Goal: Task Accomplishment & Management: Complete application form

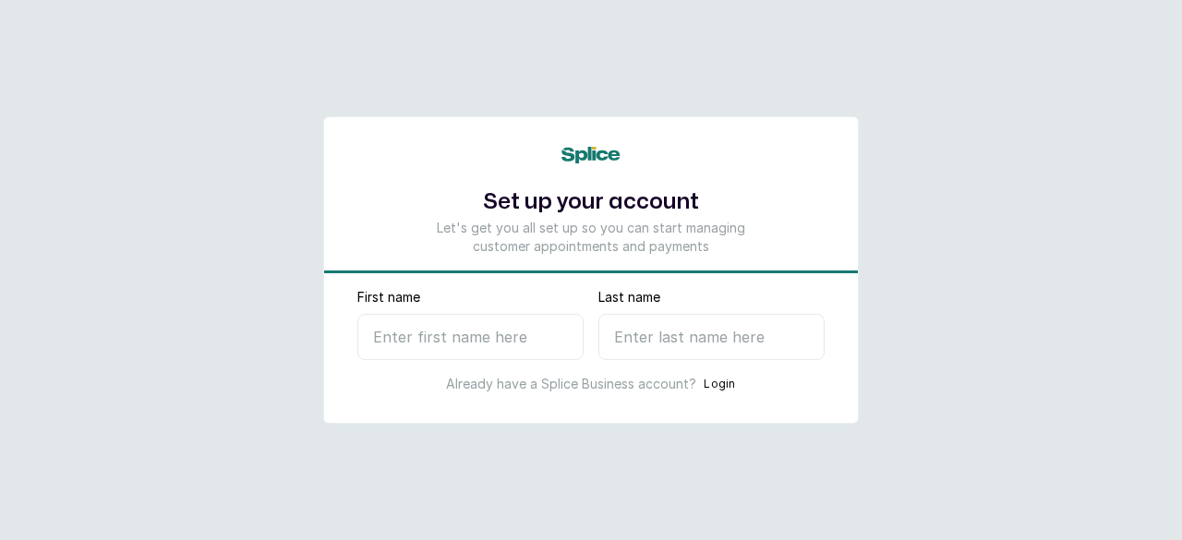
click at [496, 335] on input "First name" at bounding box center [470, 337] width 226 height 46
type input "Osigbeme"
click at [617, 332] on input "Last name" at bounding box center [712, 337] width 226 height 46
type input "A"
select select "NG"
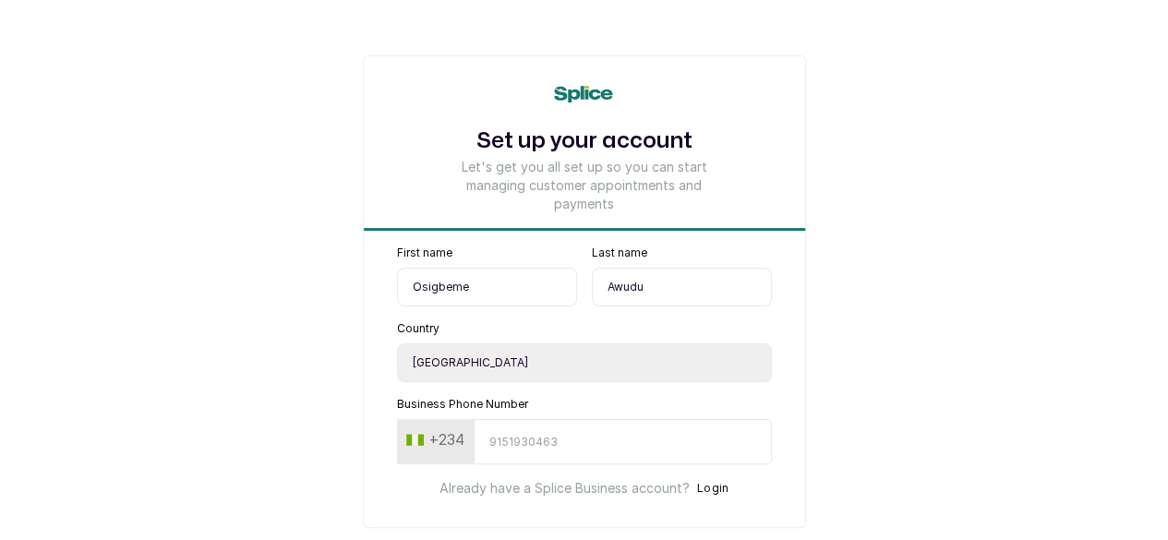
type input "Awudu"
click at [501, 454] on input "Business Phone Number" at bounding box center [623, 441] width 298 height 45
type input "8062937031"
click at [512, 472] on form "First name Osigbeme Last name Awudu Country Select country Nigeria Ghana Busine…" at bounding box center [584, 410] width 441 height 328
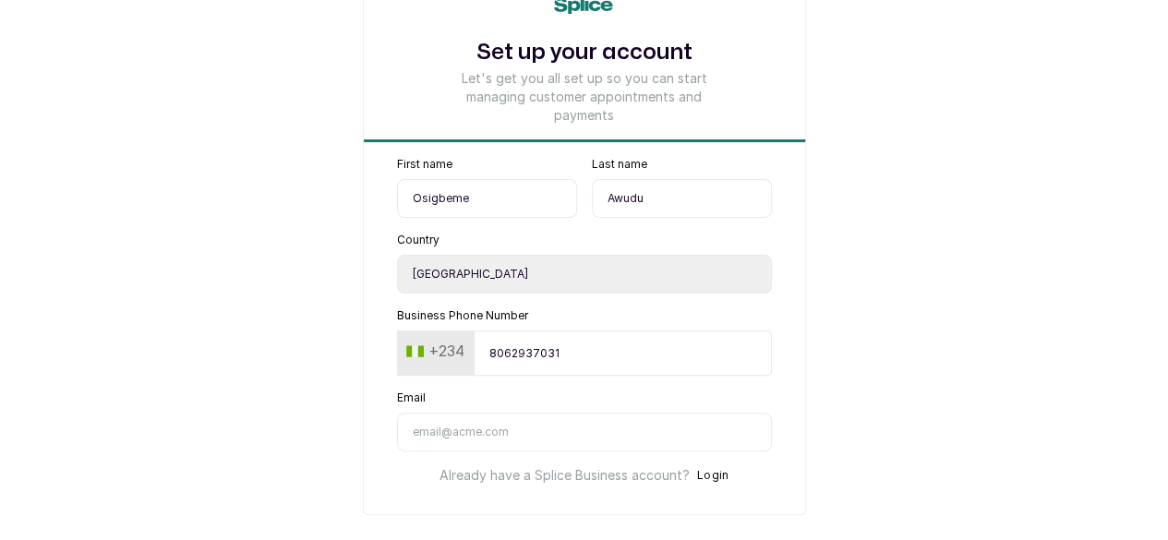
scroll to position [135, 0]
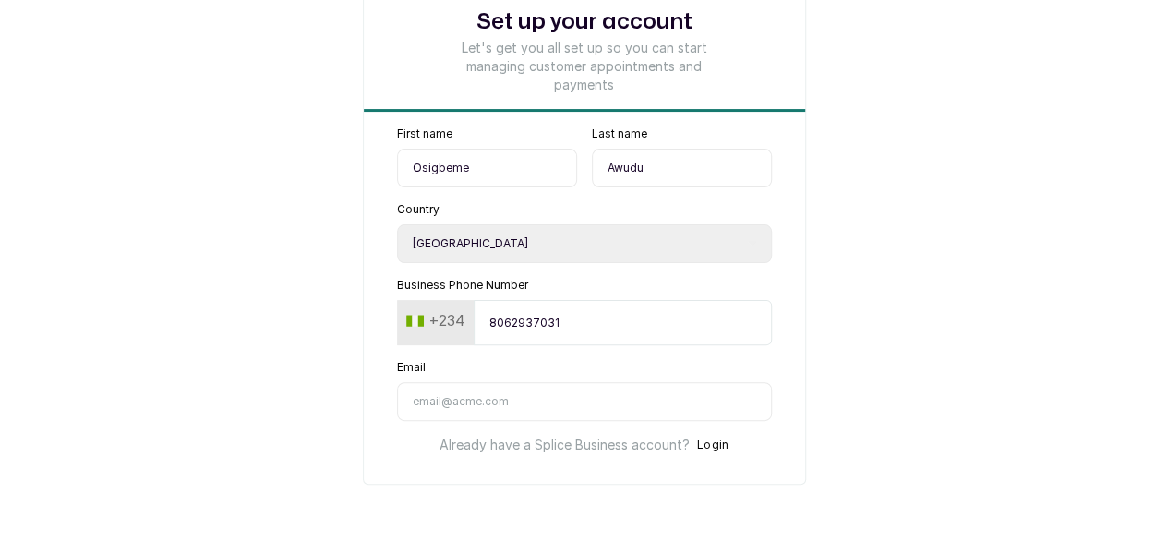
click at [448, 411] on input "Email" at bounding box center [584, 401] width 375 height 39
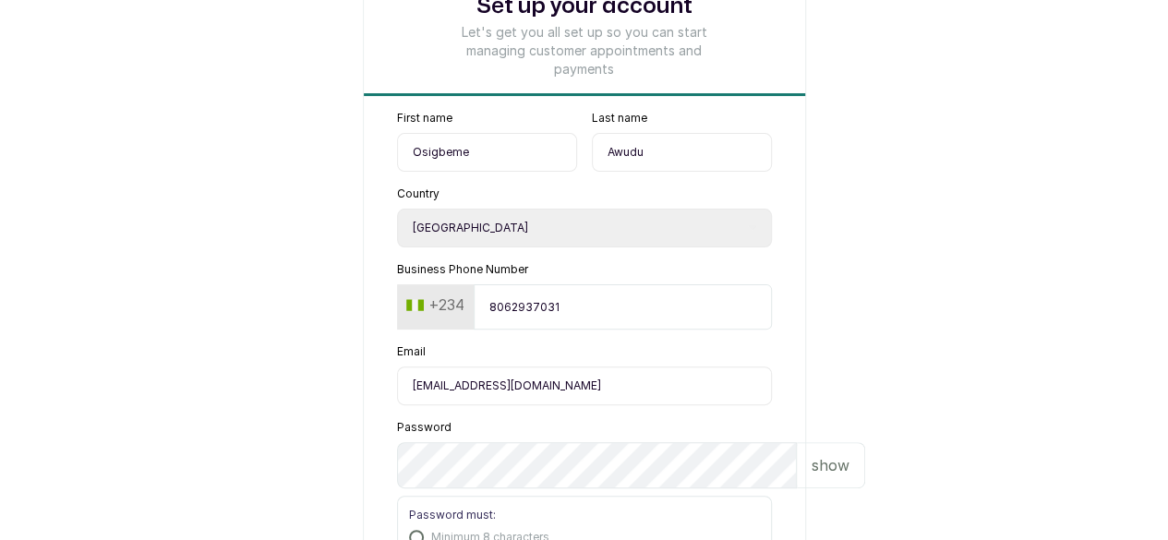
type input "admin@sholemaclinics.com"
click at [865, 415] on main "Set up your account Let's get you all set up so you can start managing customer…" at bounding box center [584, 331] width 1168 height 932
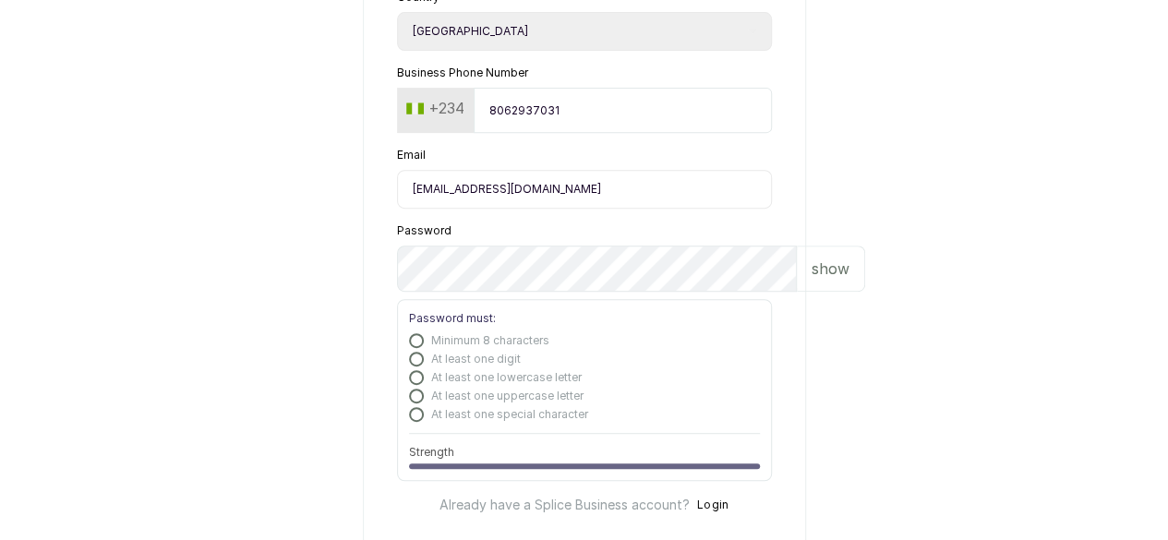
scroll to position [417, 0]
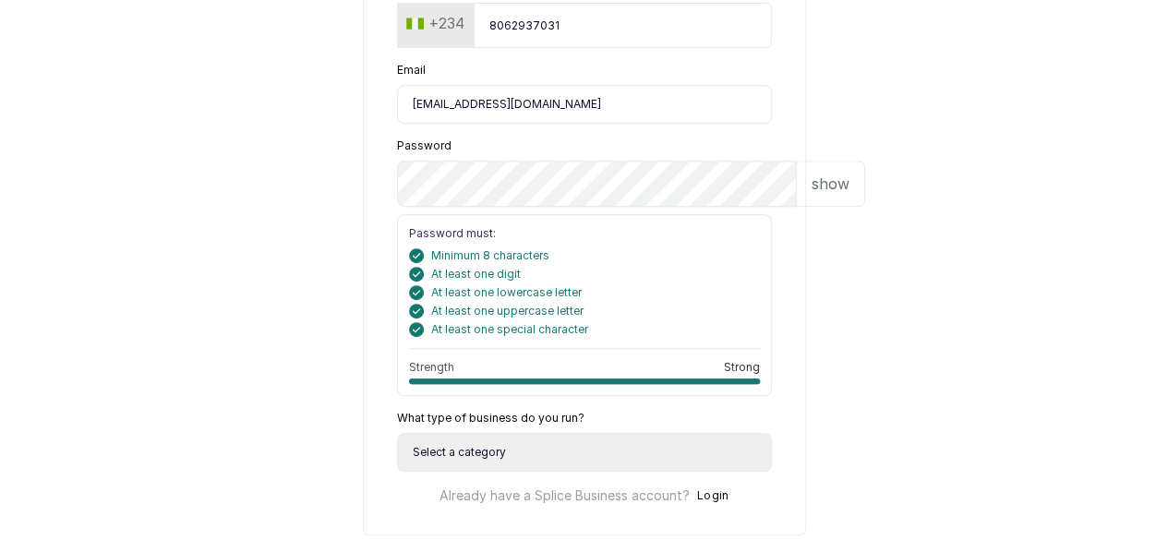
click at [812, 195] on p "show" at bounding box center [831, 184] width 38 height 22
click at [231, 379] on main "Set up your account Let's get you all set up so you can start managing customer…" at bounding box center [584, 87] width 1168 height 1008
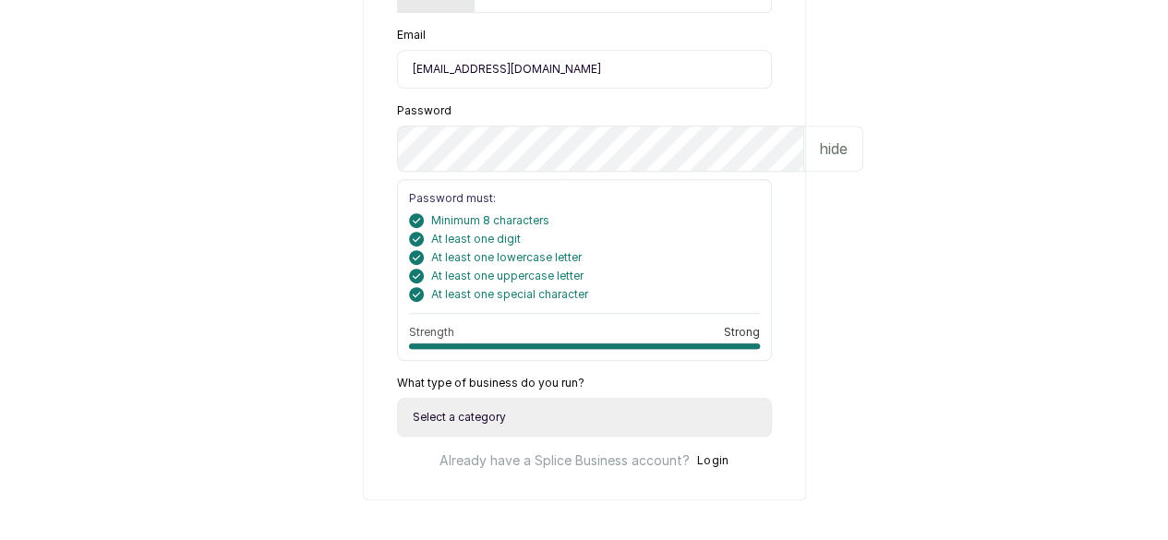
scroll to position [454, 0]
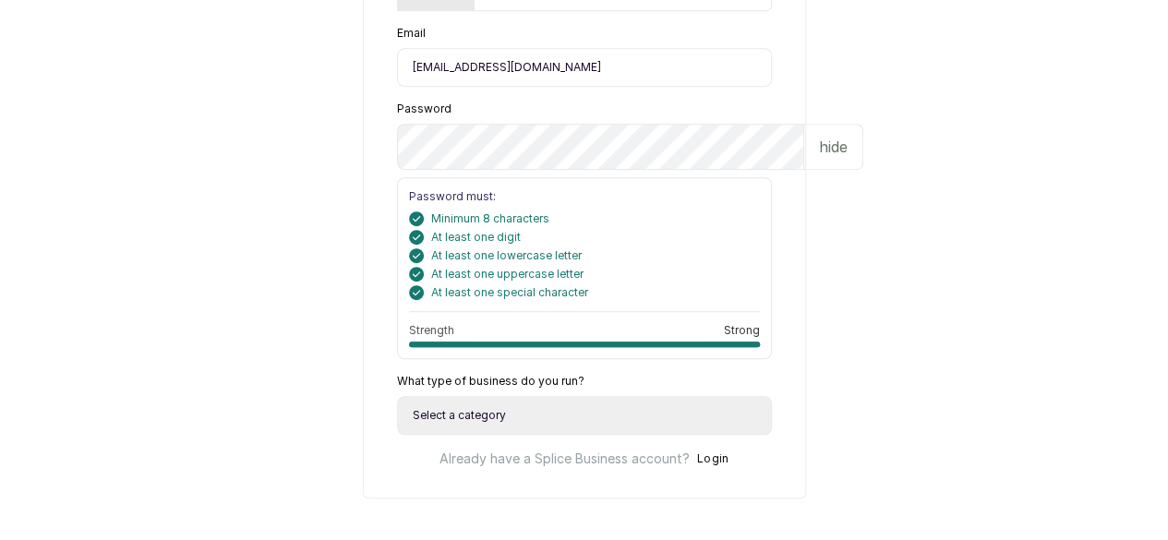
click at [458, 435] on select "Select a category I have more than one location I manage a team of beauty profe…" at bounding box center [584, 415] width 375 height 39
select select "more_than_one_location"
click at [397, 425] on select "Select a category I have more than one location I manage a team of beauty profe…" at bounding box center [584, 415] width 375 height 39
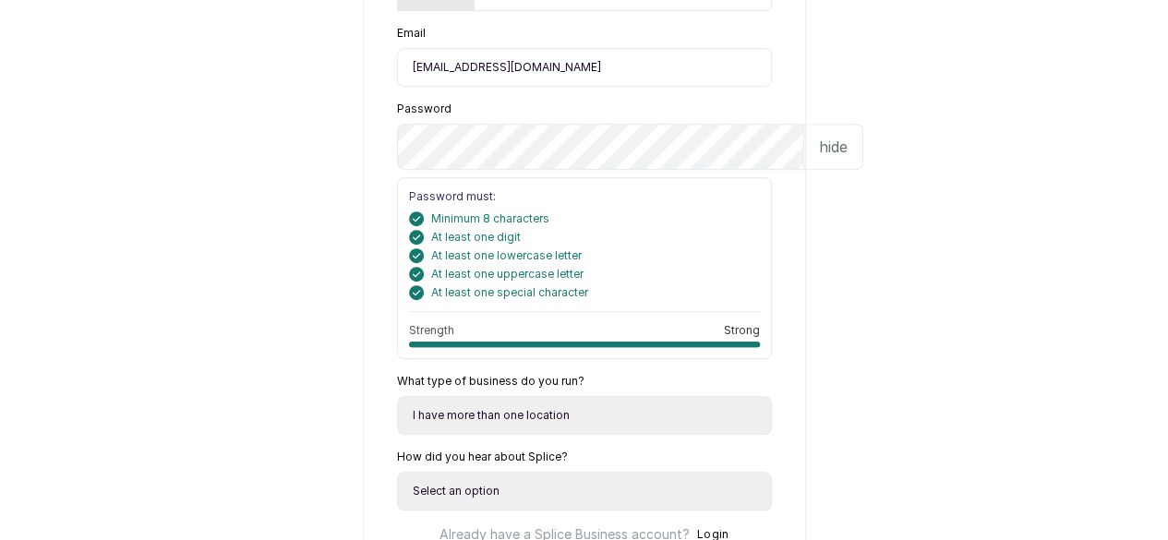
click at [233, 459] on main "Set up your account Let's get you all set up so you can start managing customer…" at bounding box center [584, 87] width 1168 height 1083
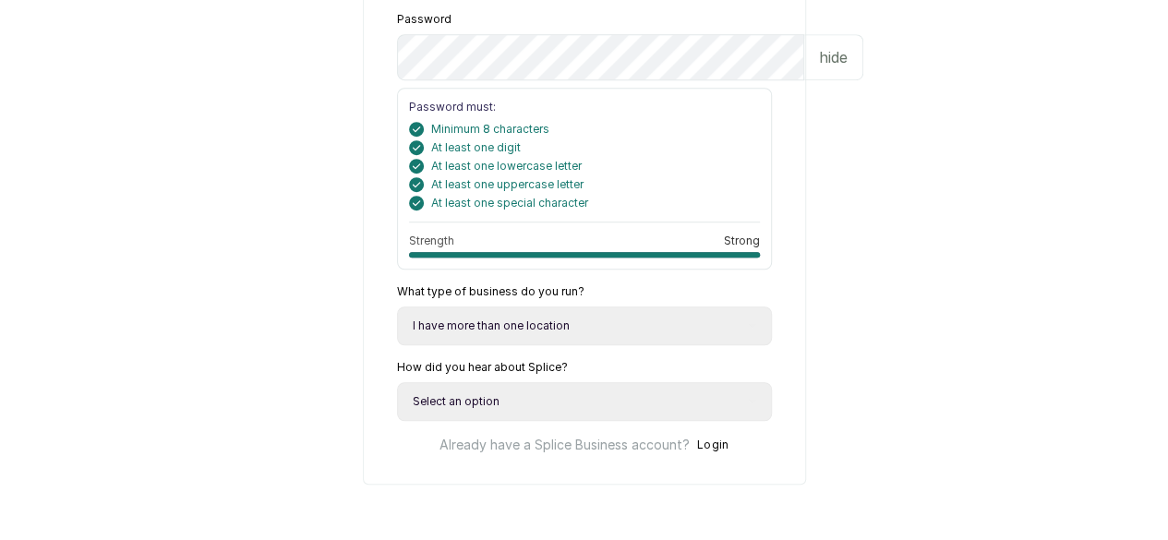
scroll to position [589, 0]
click at [397, 384] on select "Select an option Google search Instagram Facebook LinkedIn Splice Blog I was re…" at bounding box center [584, 401] width 375 height 39
select select "instagram"
click at [397, 382] on select "Select an option Google search Instagram Facebook LinkedIn Splice Blog I was re…" at bounding box center [584, 401] width 375 height 39
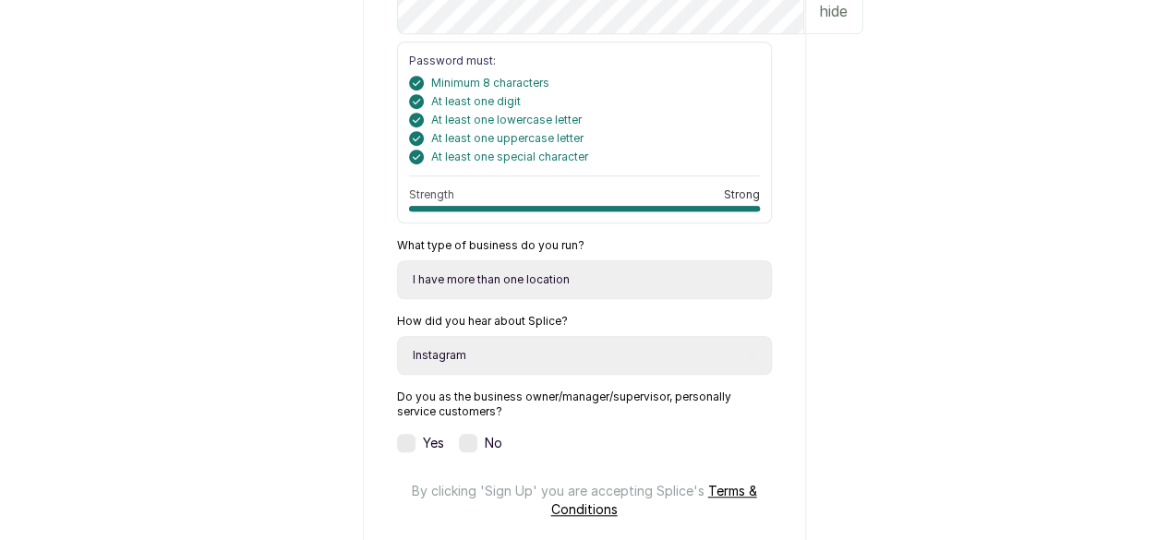
click at [211, 356] on main "Set up your account Let's get you all set up so you can start managing customer…" at bounding box center [584, 61] width 1168 height 1301
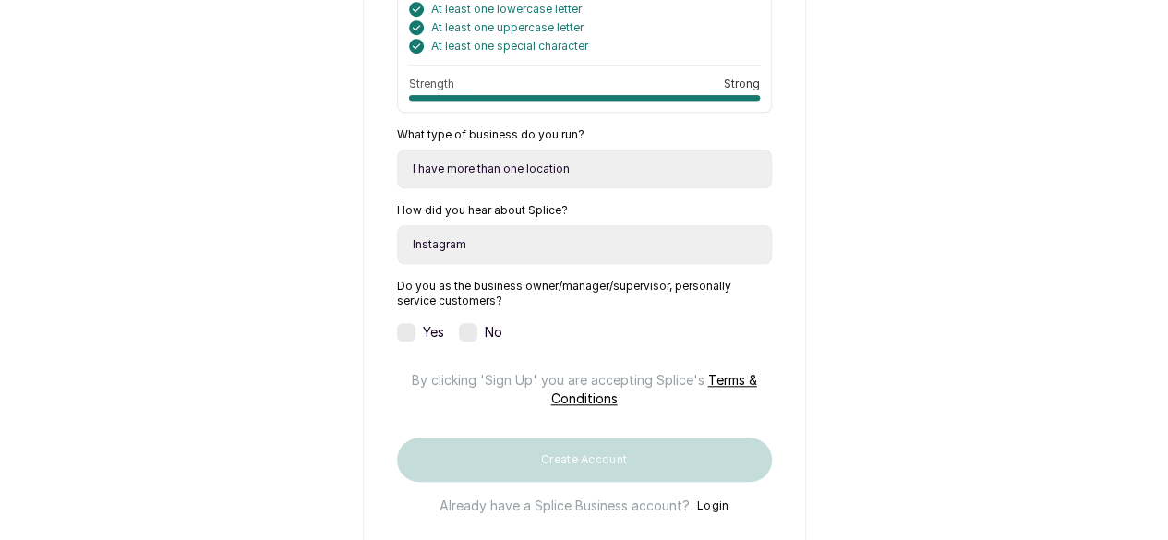
scroll to position [737, 0]
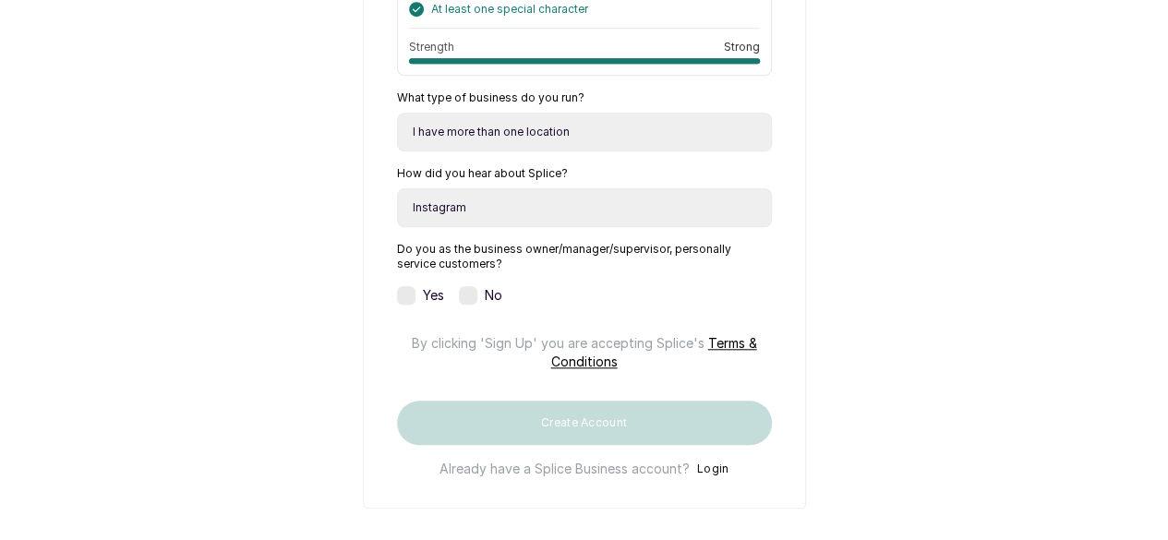
click at [397, 305] on label at bounding box center [406, 295] width 18 height 18
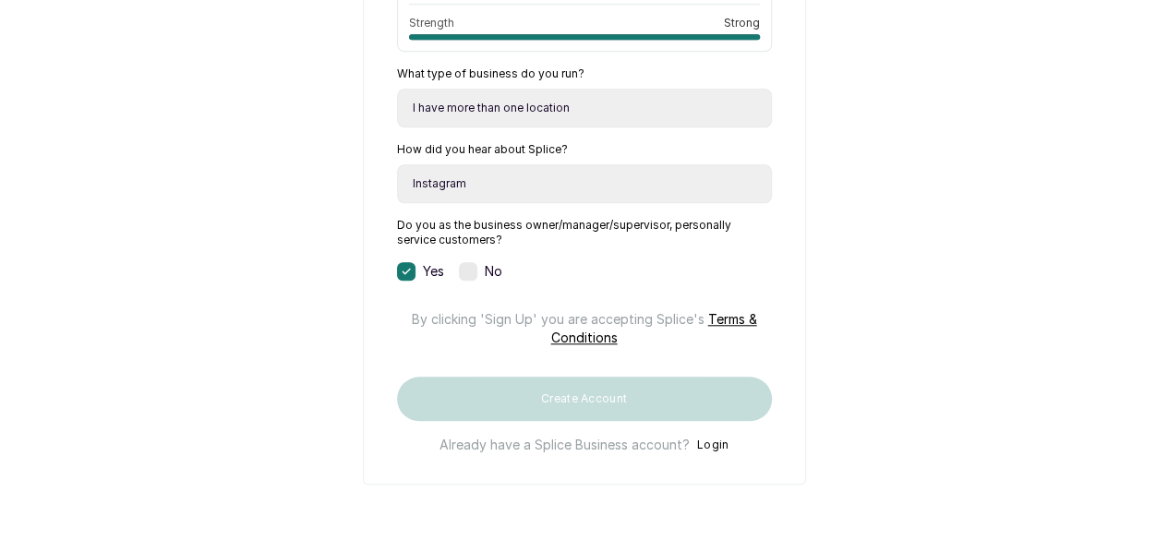
scroll to position [861, 0]
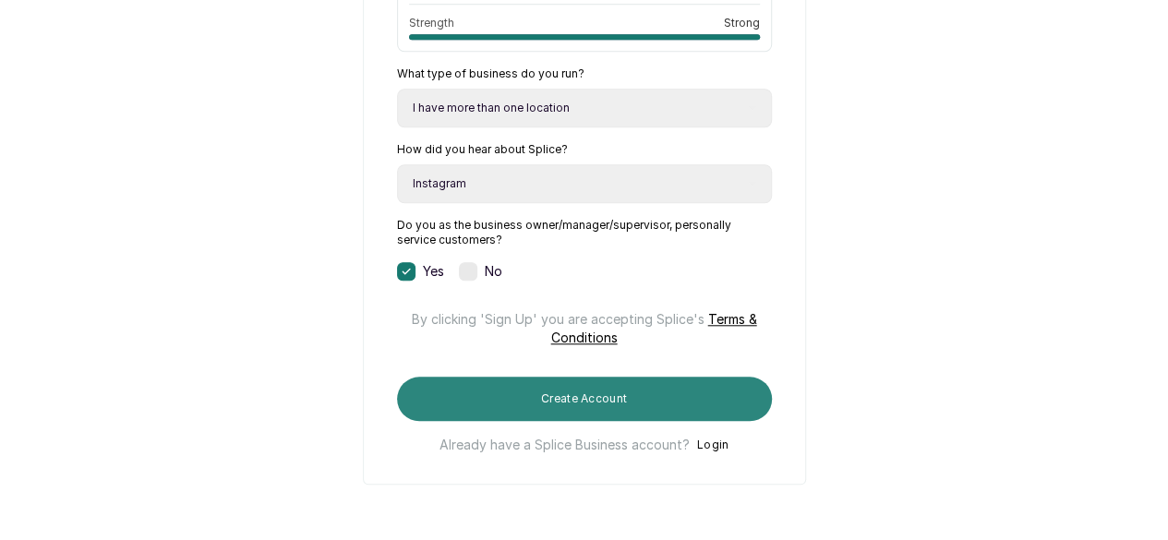
click at [490, 392] on button "Create Account" at bounding box center [584, 399] width 375 height 44
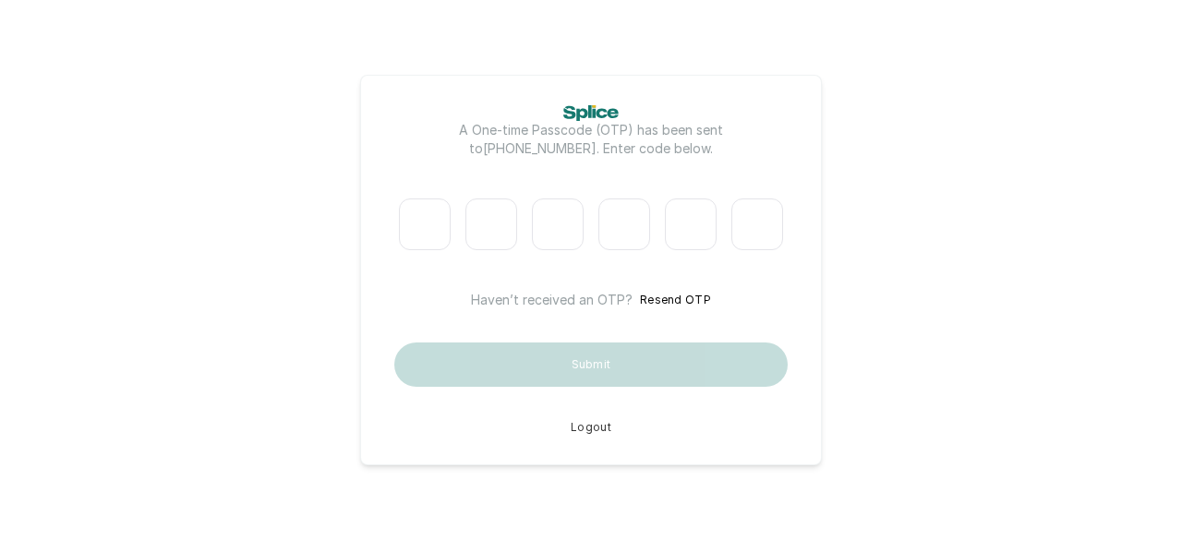
click at [410, 211] on input "Please enter verification code. Digit 1" at bounding box center [425, 225] width 52 height 52
type input "0"
type input "6"
type input "8"
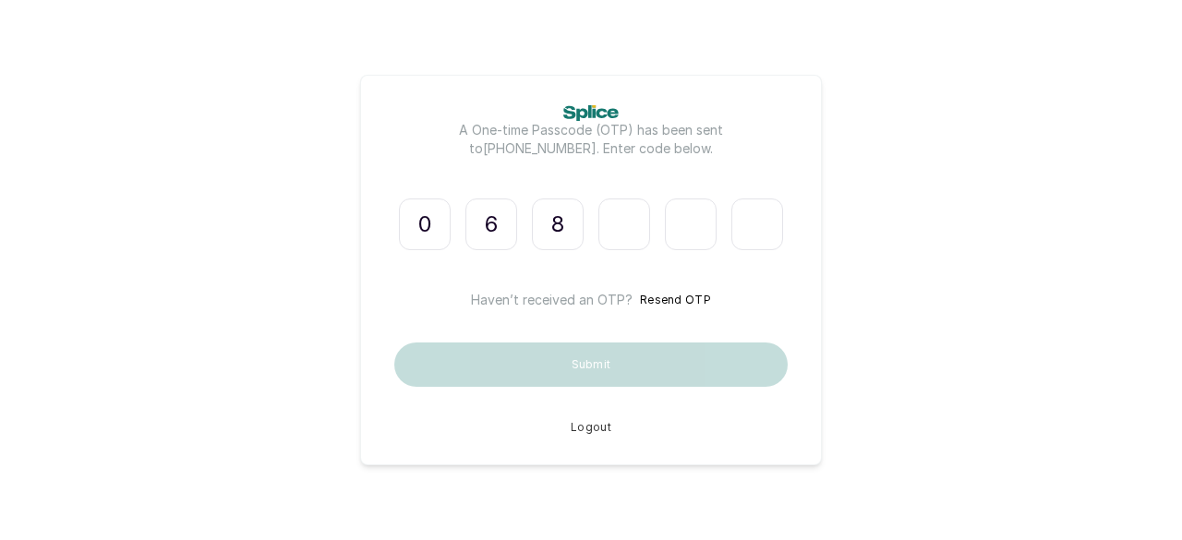
type input "0"
type input "6"
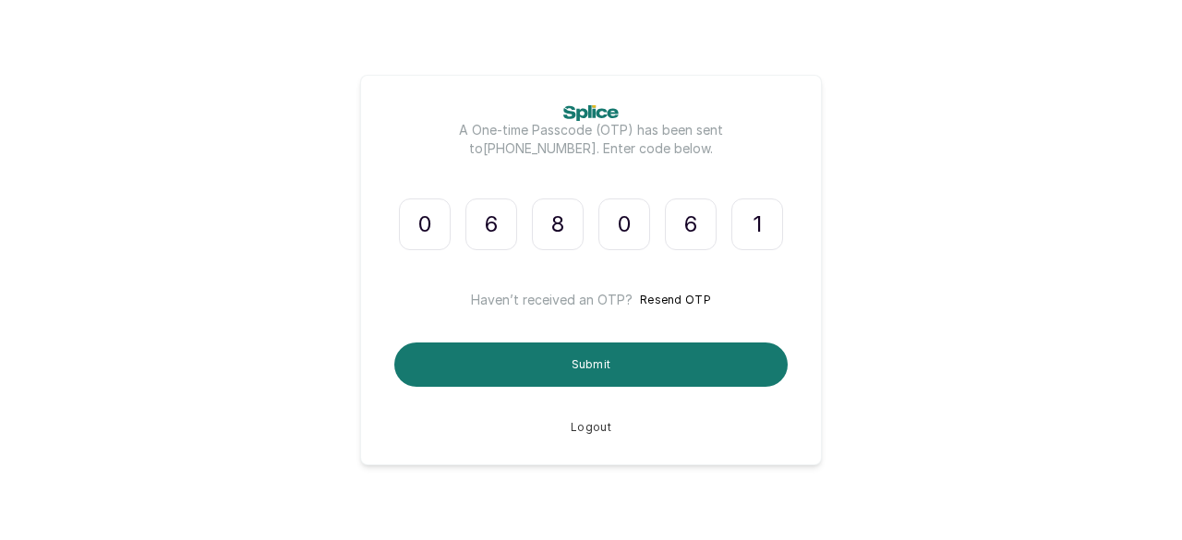
type input "1"
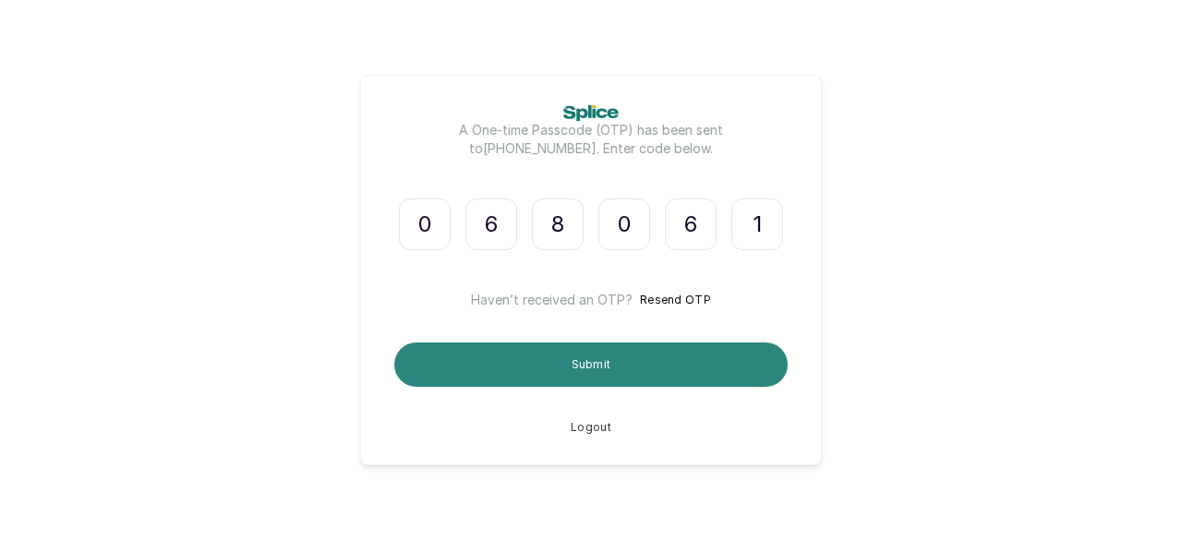
click at [493, 361] on button "Submit" at bounding box center [590, 365] width 393 height 44
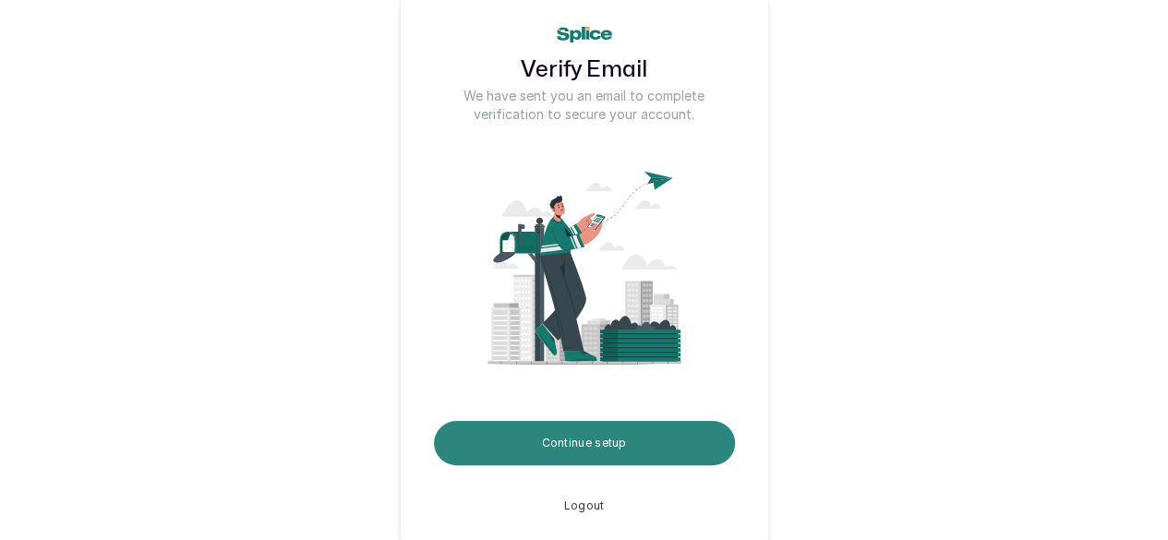
click at [566, 439] on button "Continue setup" at bounding box center [584, 443] width 301 height 44
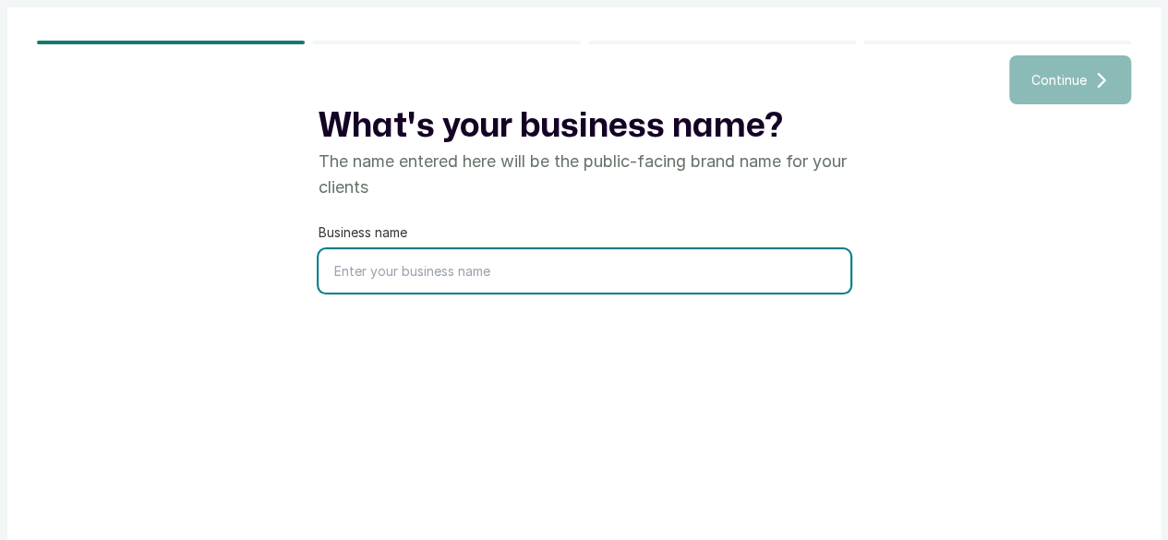
click at [386, 293] on input "text" at bounding box center [585, 270] width 532 height 43
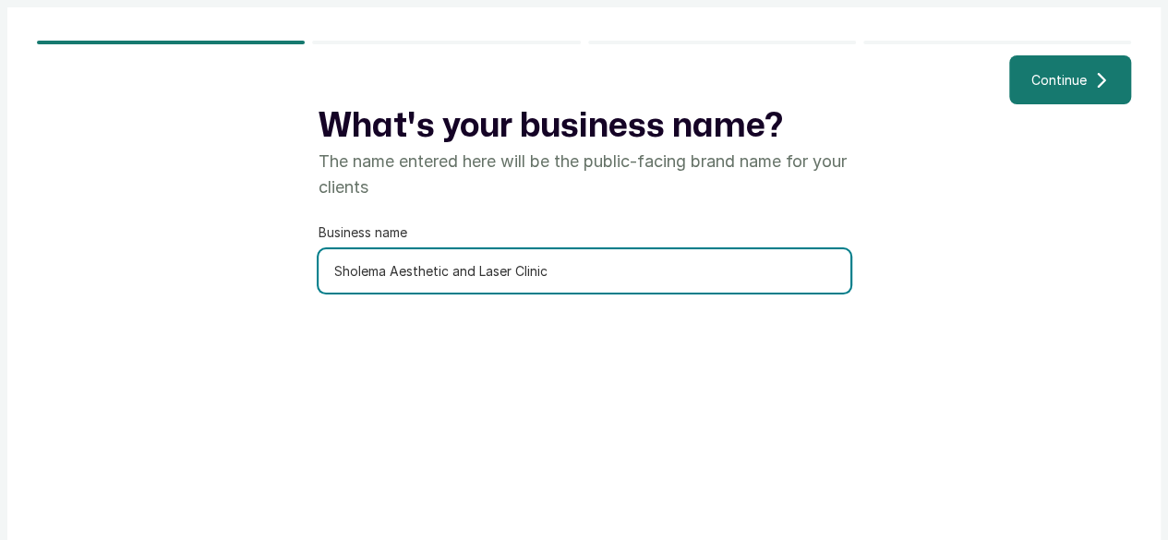
type input "Sholema Aesthetic and Laser Clinic"
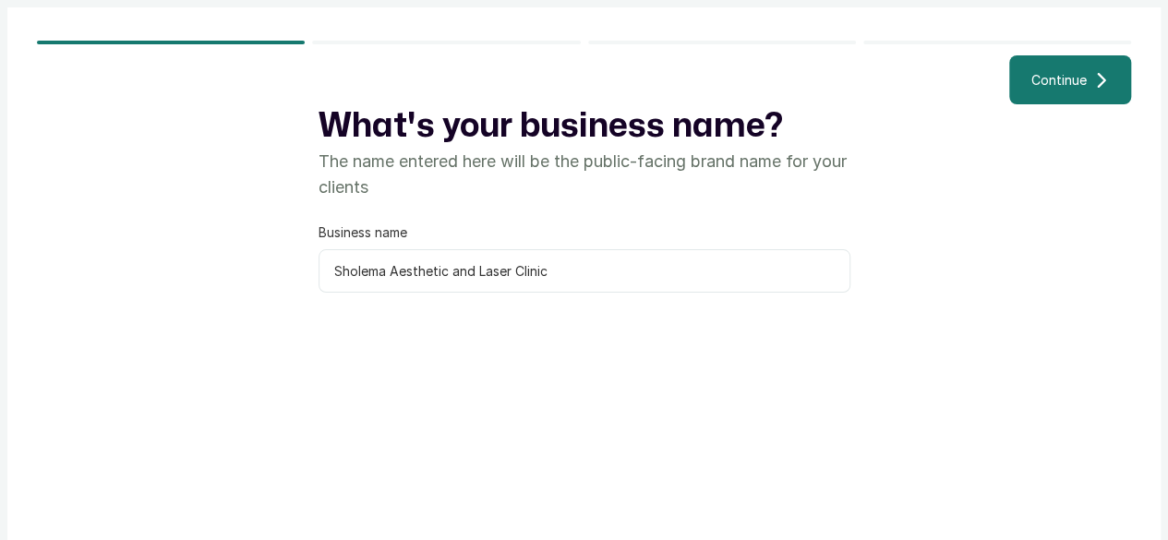
click at [1040, 90] on span "Continue" at bounding box center [1059, 79] width 55 height 19
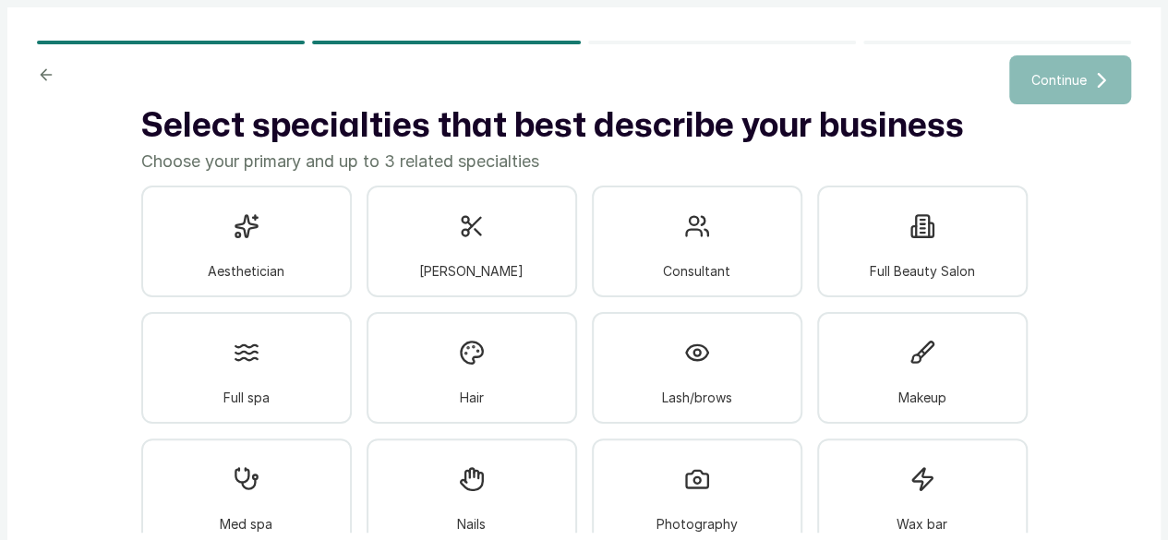
scroll to position [15, 0]
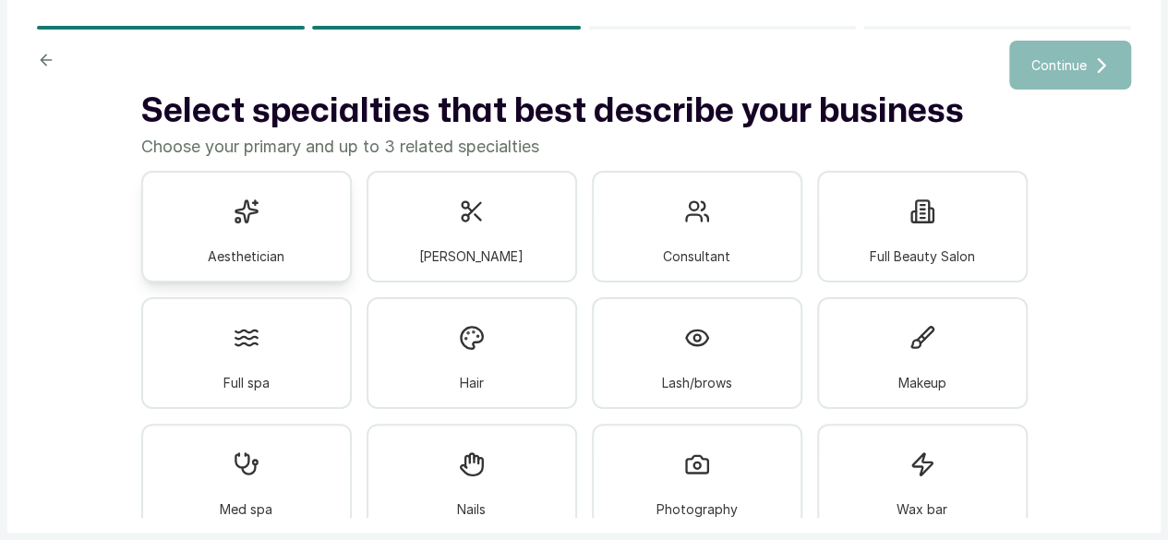
click at [317, 272] on div "Aesthetician" at bounding box center [246, 227] width 211 height 112
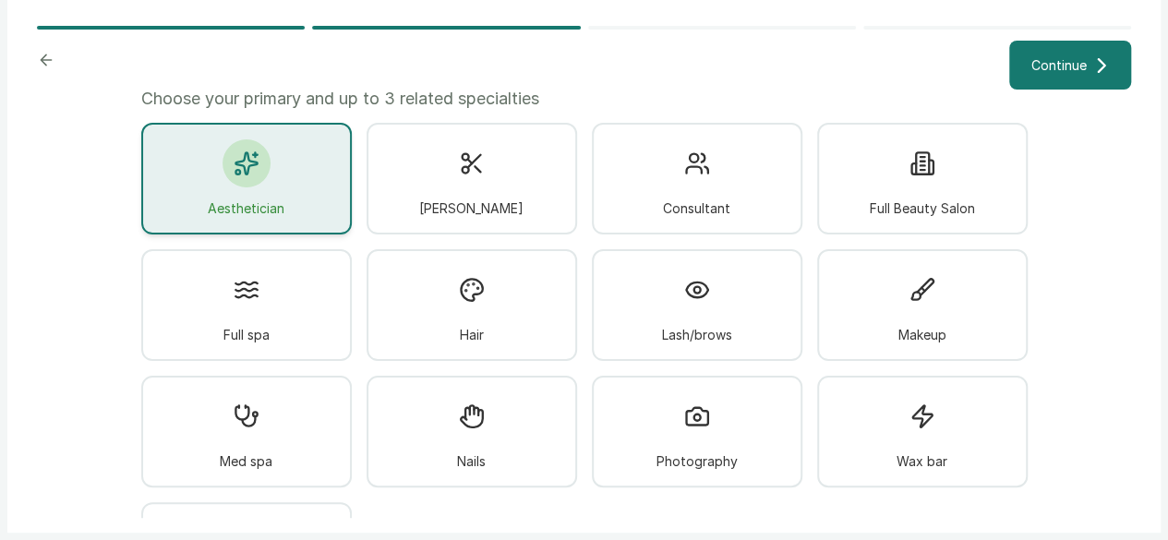
scroll to position [47, 0]
click at [704, 188] on div at bounding box center [697, 164] width 48 height 48
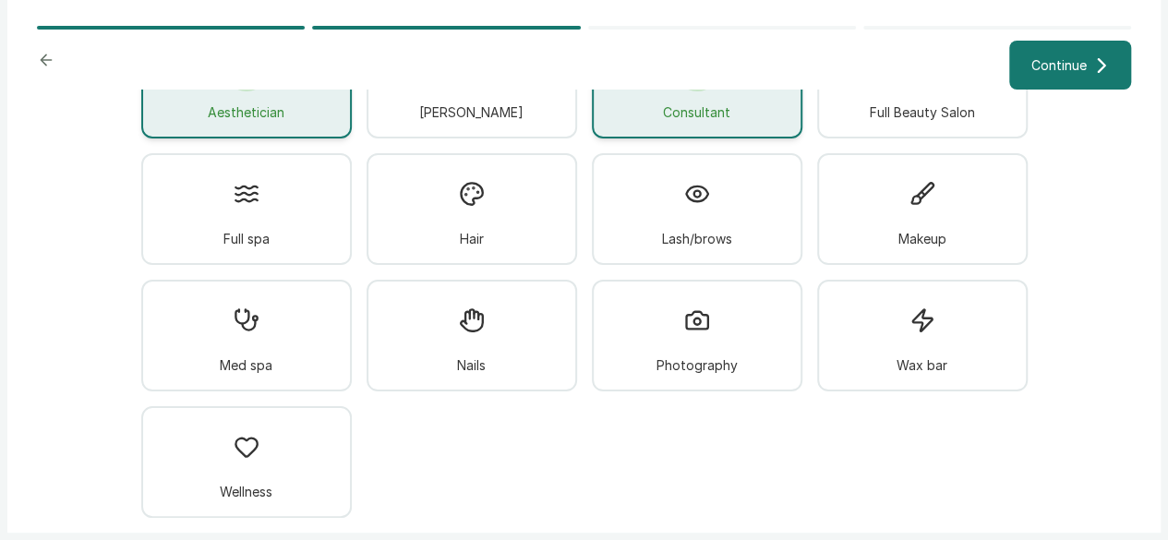
scroll to position [170, 0]
click at [333, 304] on div "Med spa" at bounding box center [246, 336] width 211 height 112
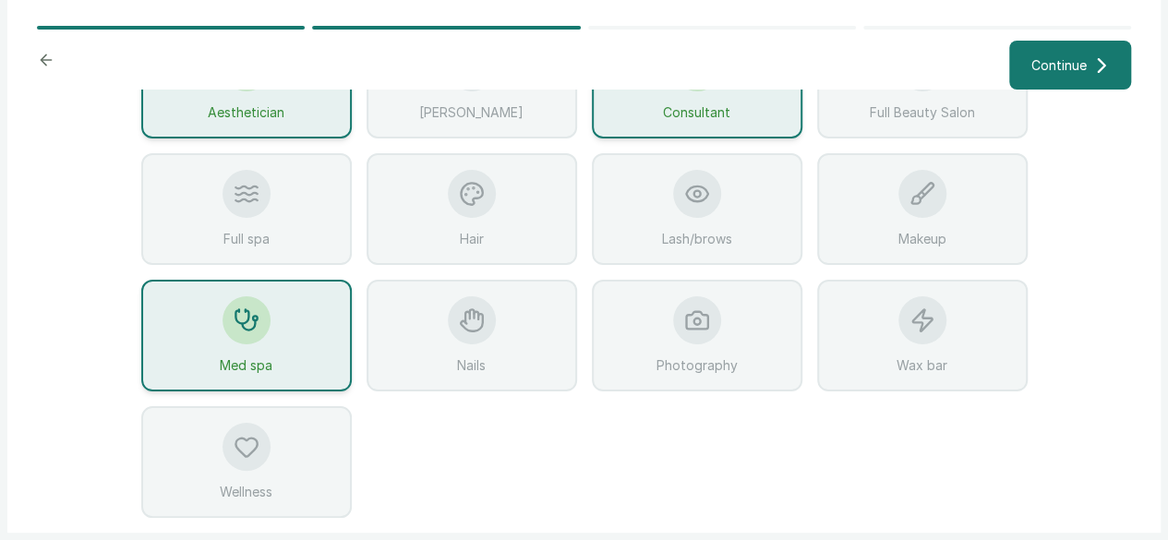
click at [1099, 72] on icon at bounding box center [1102, 65] width 6 height 13
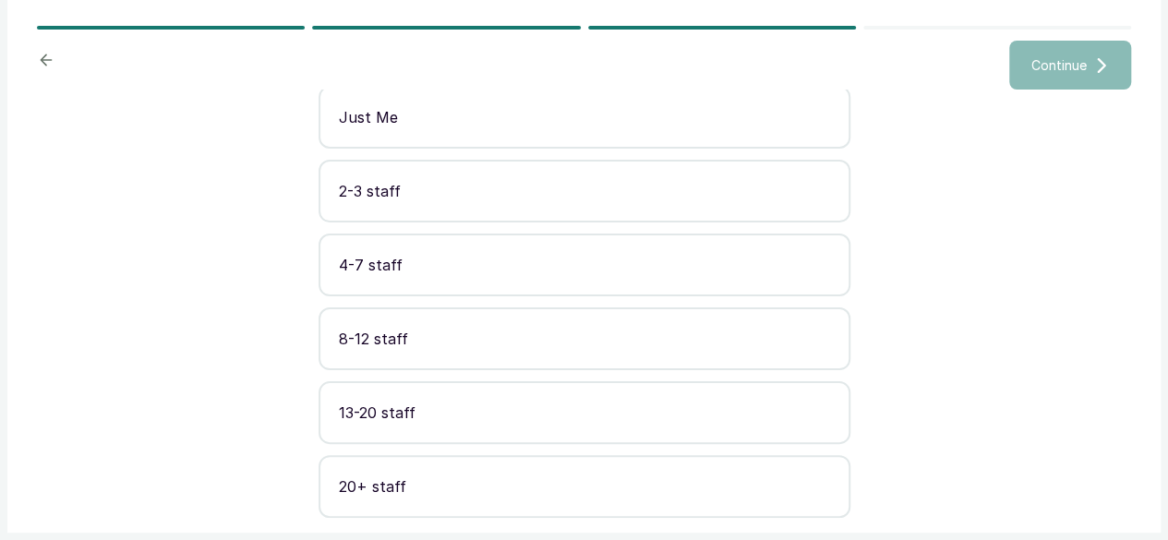
scroll to position [211, 0]
click at [517, 414] on p "13-20 staff" at bounding box center [584, 413] width 491 height 22
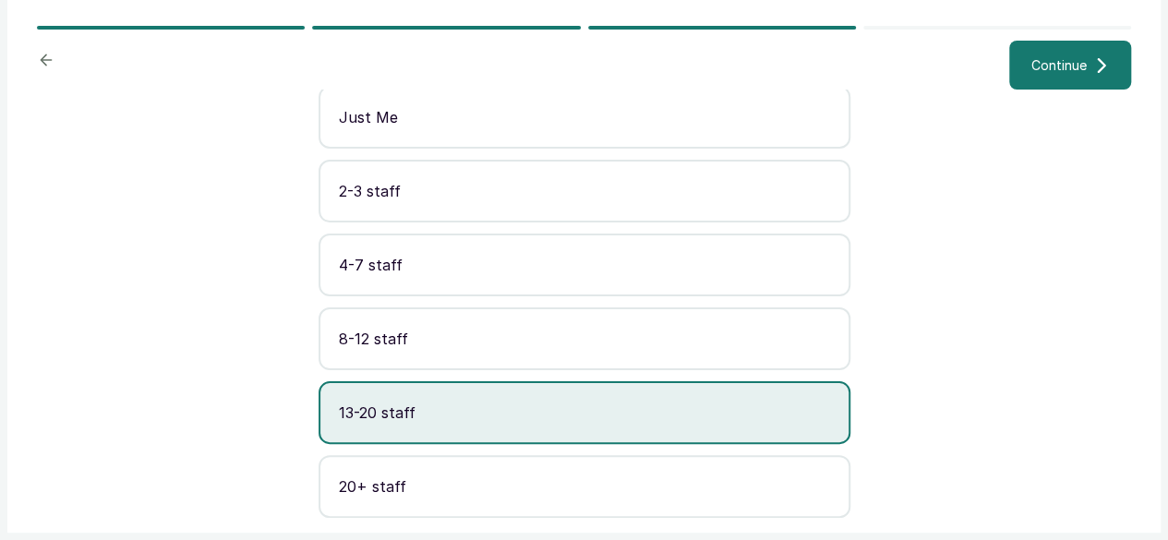
click at [1022, 90] on button "Continue" at bounding box center [1071, 65] width 122 height 49
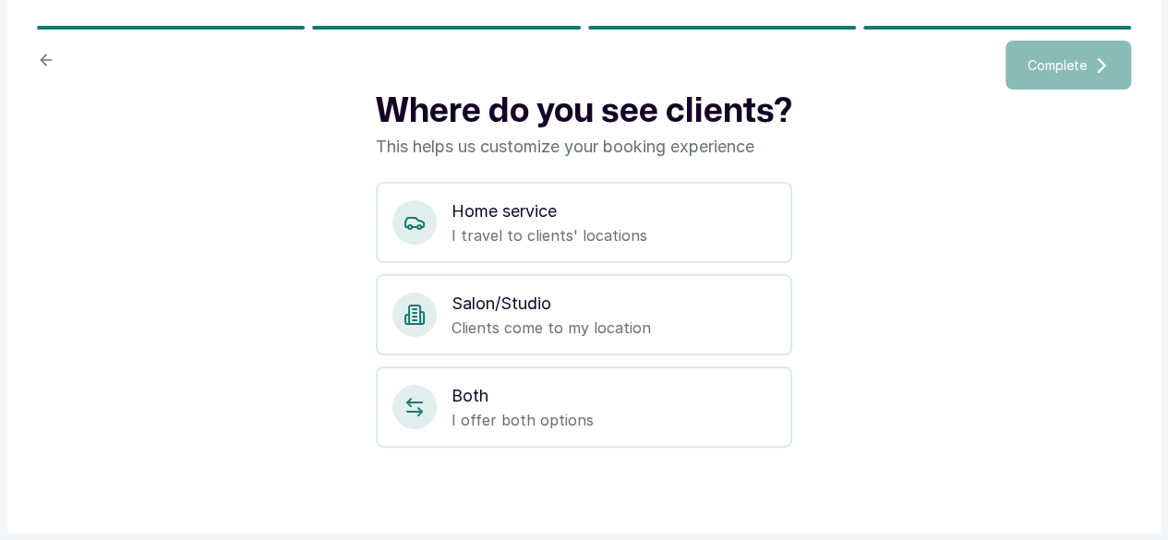
scroll to position [0, 0]
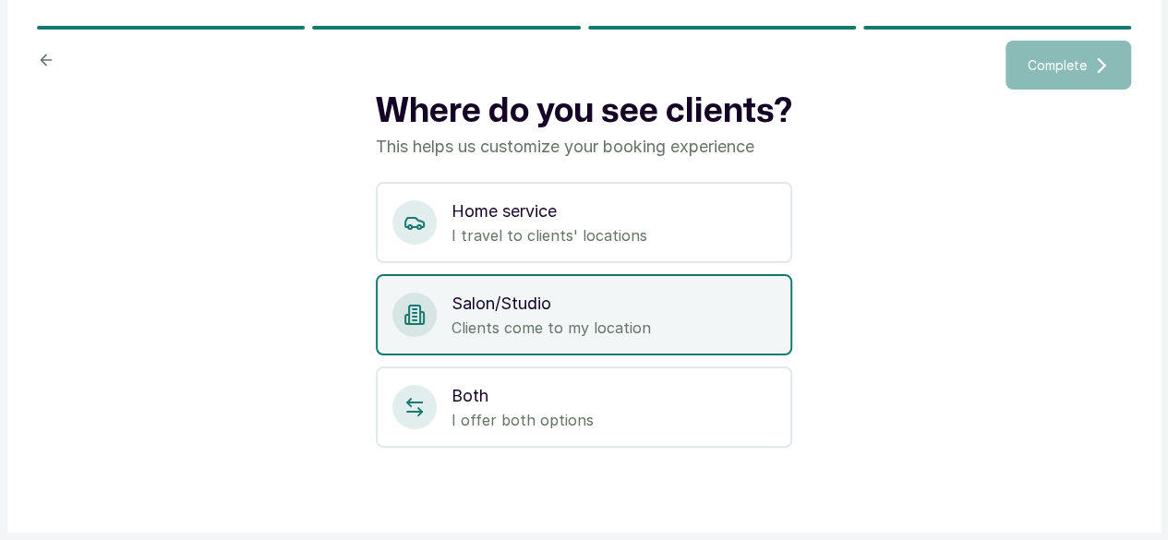
click at [484, 356] on div "Salon/Studio Clients come to my location" at bounding box center [584, 314] width 417 height 81
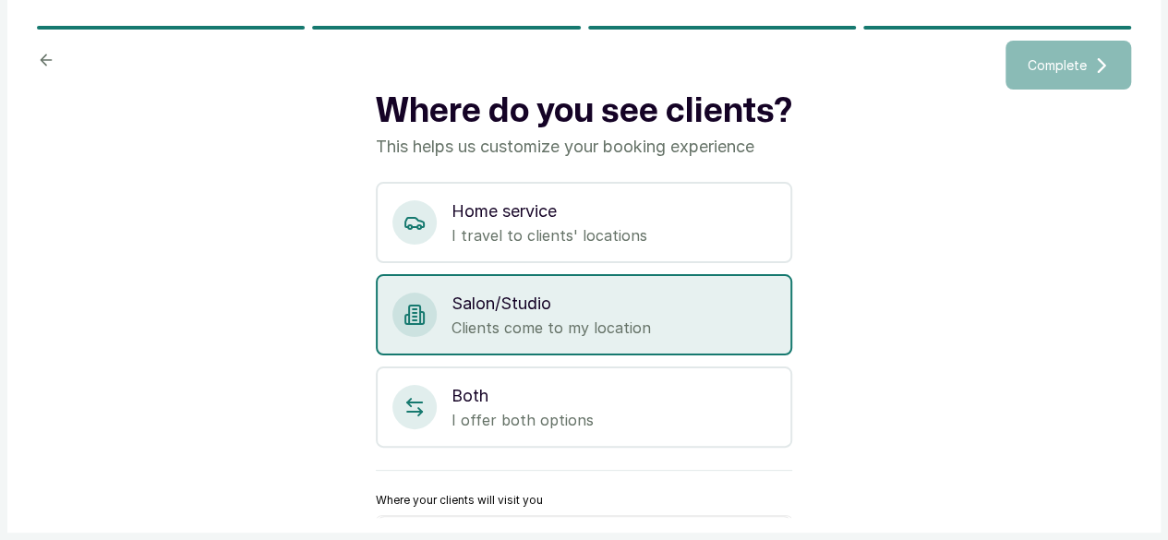
scroll to position [84, 0]
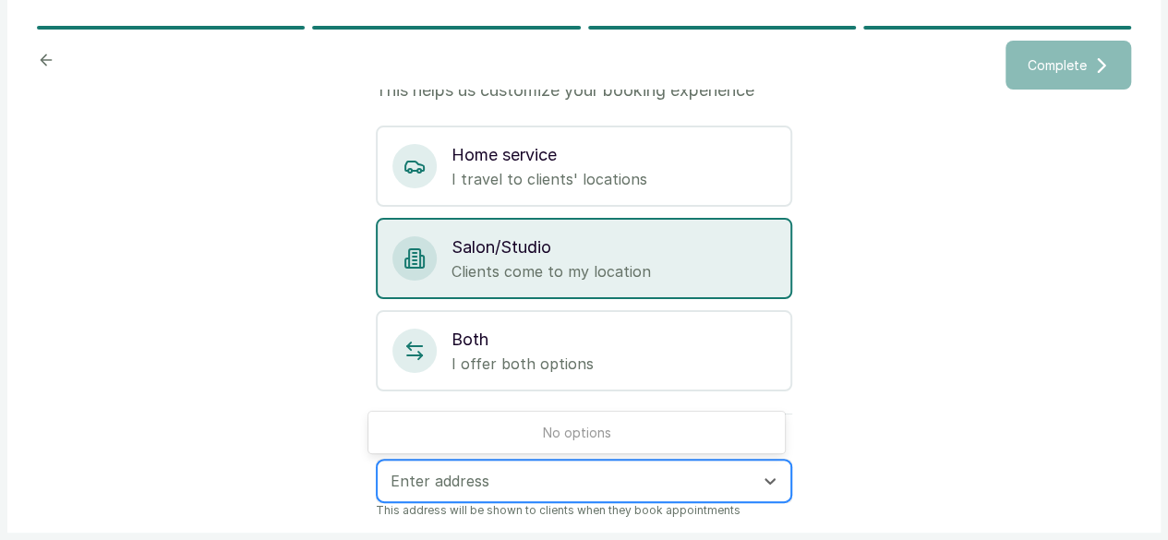
click at [739, 476] on div "Enter address" at bounding box center [567, 481] width 372 height 31
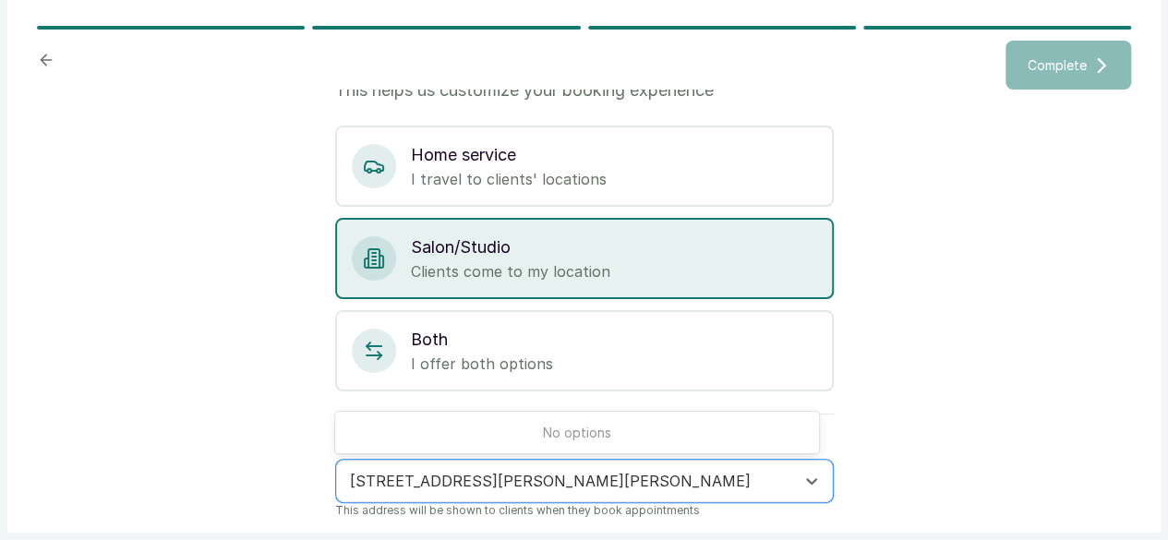
type input "33, Akin Osiyemi Street, Off Allen Avenue, Ikeja, Lagos State"
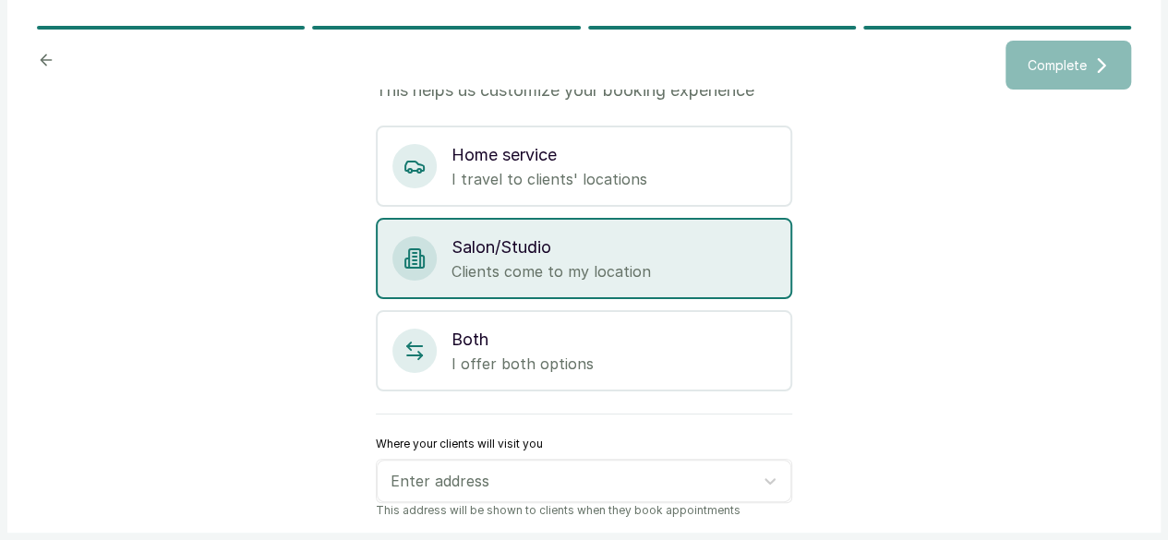
click at [1022, 367] on div "Where do you see clients? This helps us customize your booking experience Home …" at bounding box center [584, 304] width 1095 height 429
click at [546, 466] on div "Enter address" at bounding box center [567, 481] width 372 height 31
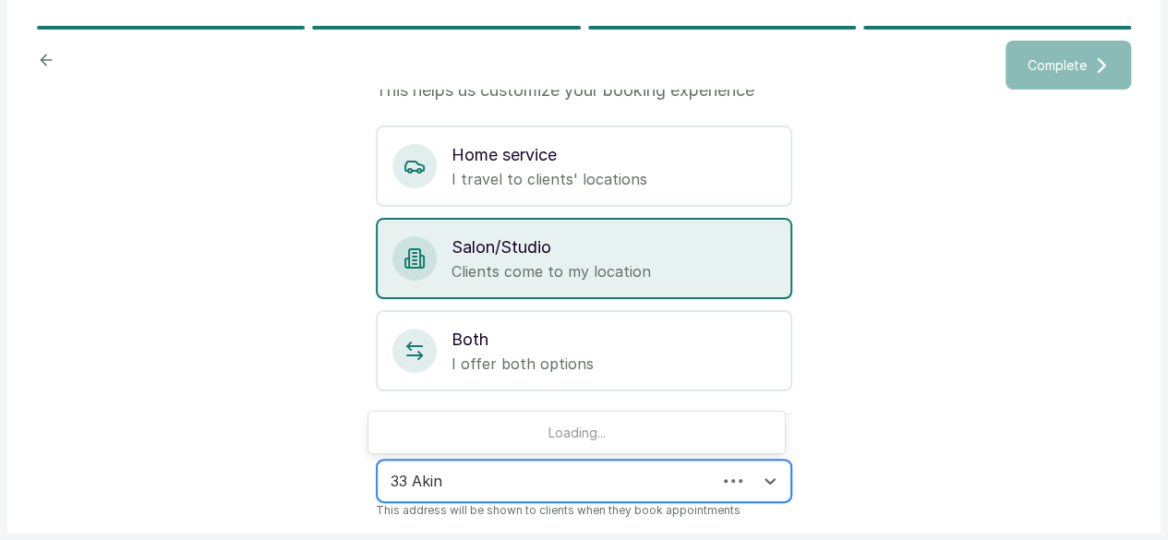
type input "33 Akin O"
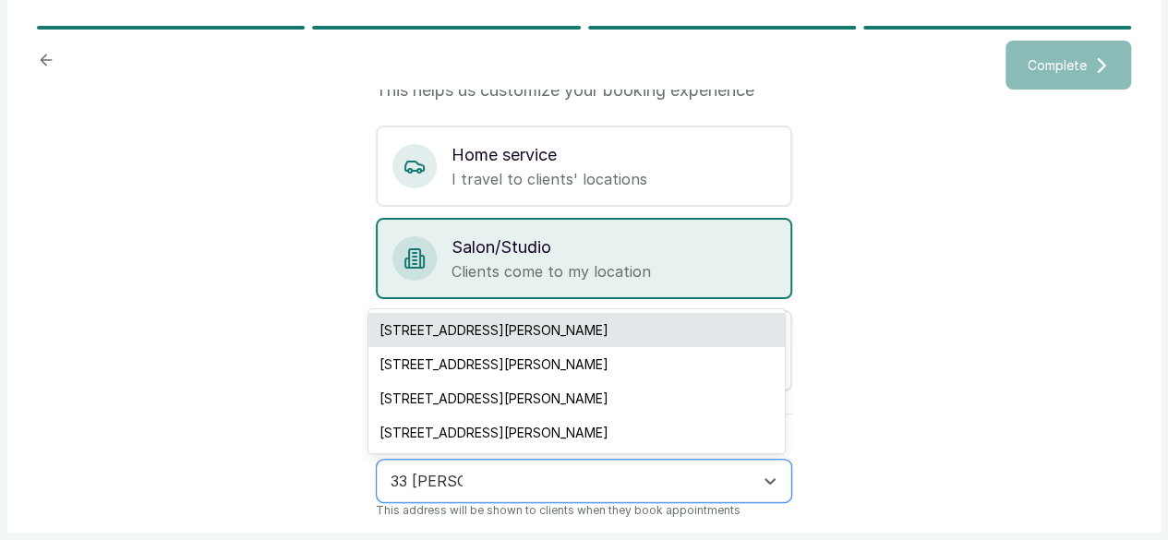
click at [513, 333] on div "33 Akin Osiyemi Street, Ikeja, Nigeria" at bounding box center [577, 330] width 417 height 34
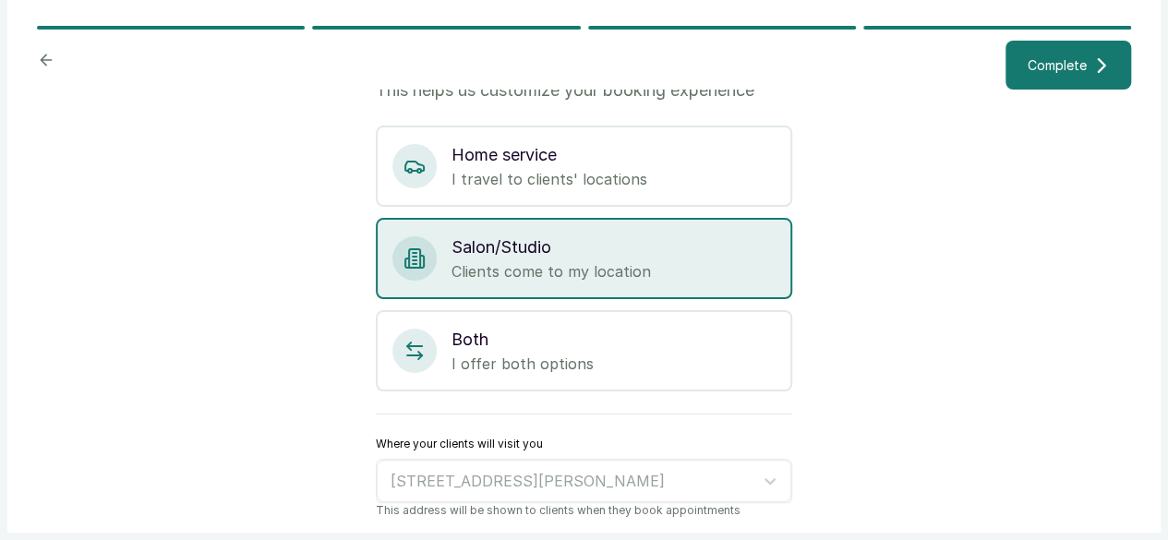
click at [1019, 86] on button "Complete" at bounding box center [1069, 65] width 126 height 49
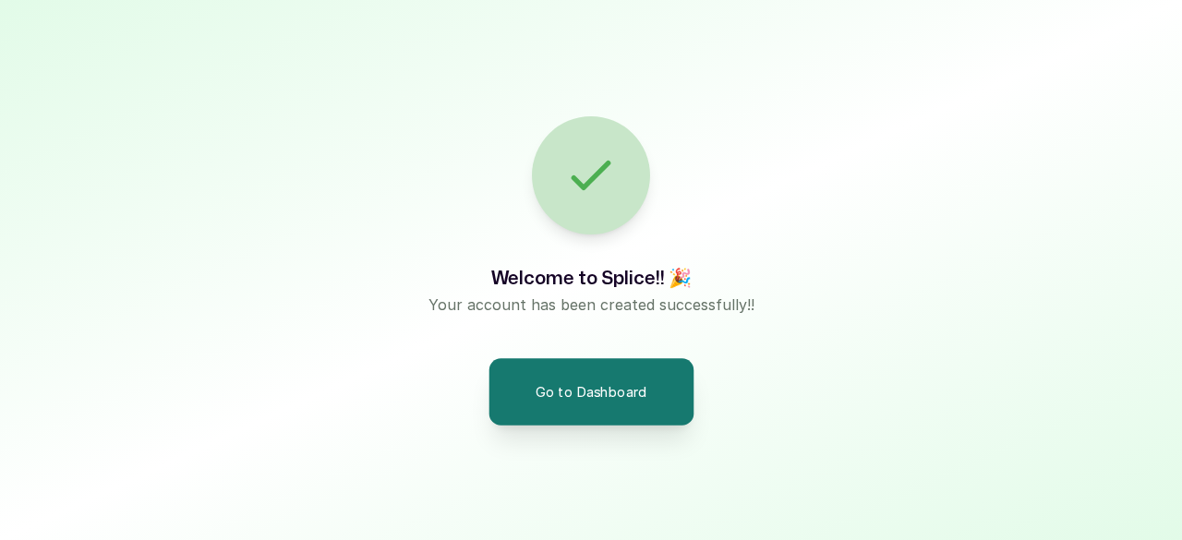
click at [610, 384] on button "Go to Dashboard" at bounding box center [591, 391] width 205 height 67
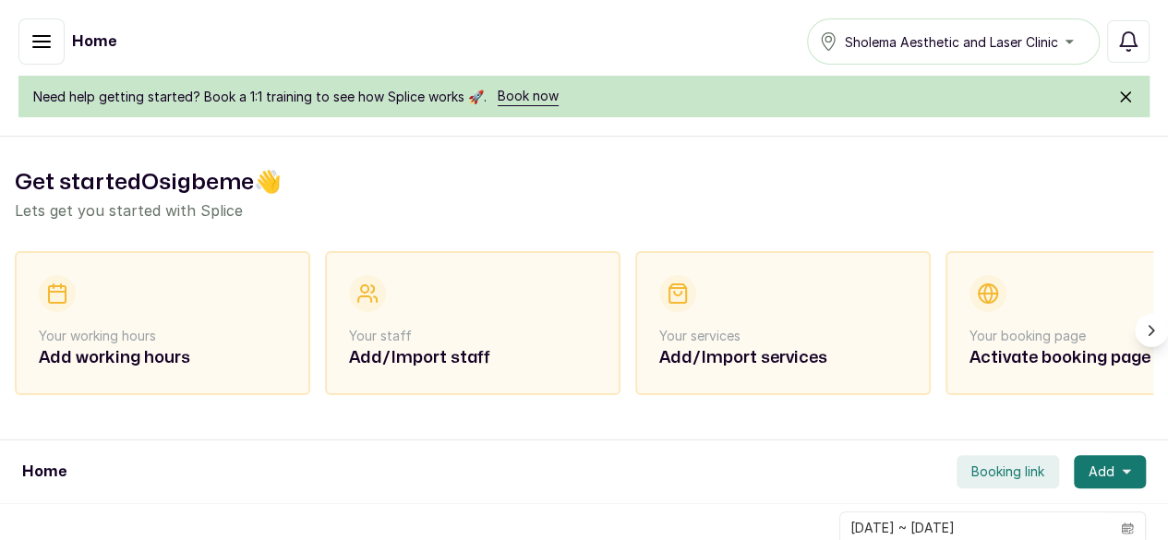
click at [985, 40] on div "Sholema Aesthetic and Laser Clinic" at bounding box center [953, 41] width 269 height 22
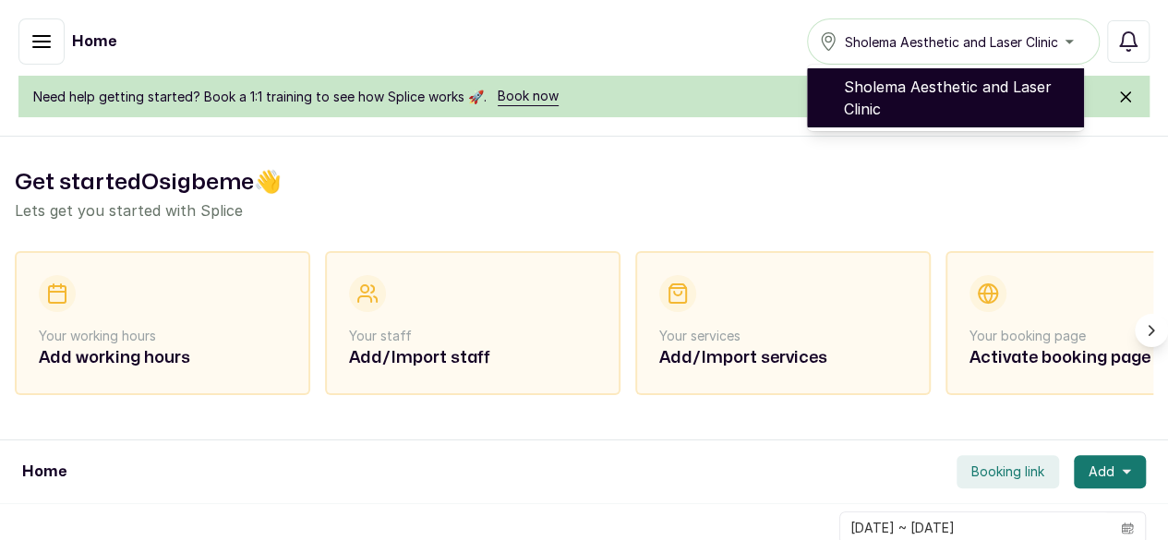
click at [985, 40] on div "Sholema Aesthetic and Laser Clinic" at bounding box center [953, 41] width 269 height 22
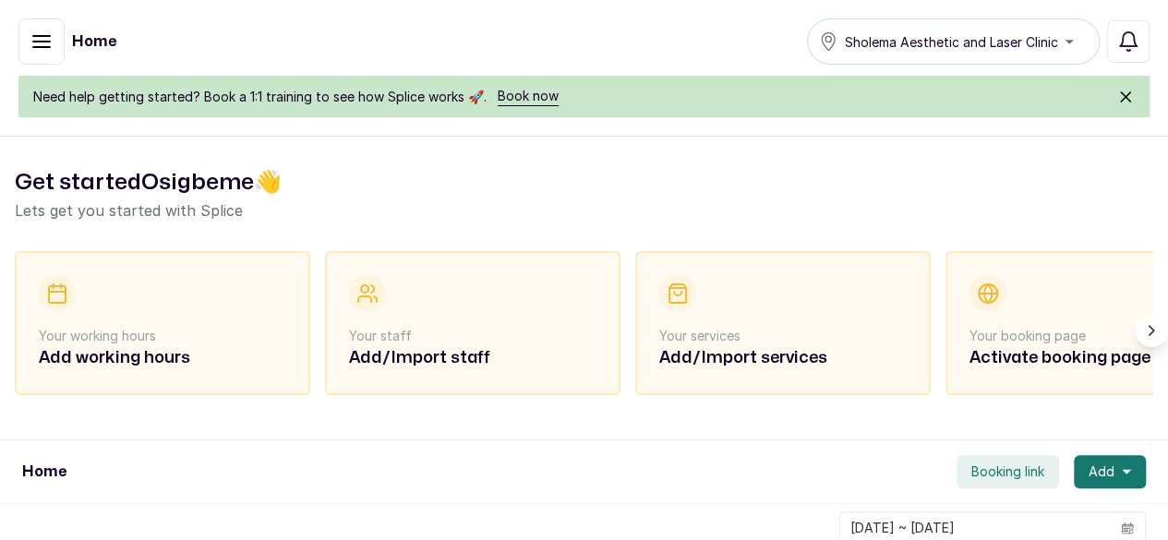
scroll to position [460, 0]
click at [0, 0] on p "Settings" at bounding box center [0, 0] width 0 height 0
